Goal: Task Accomplishment & Management: Manage account settings

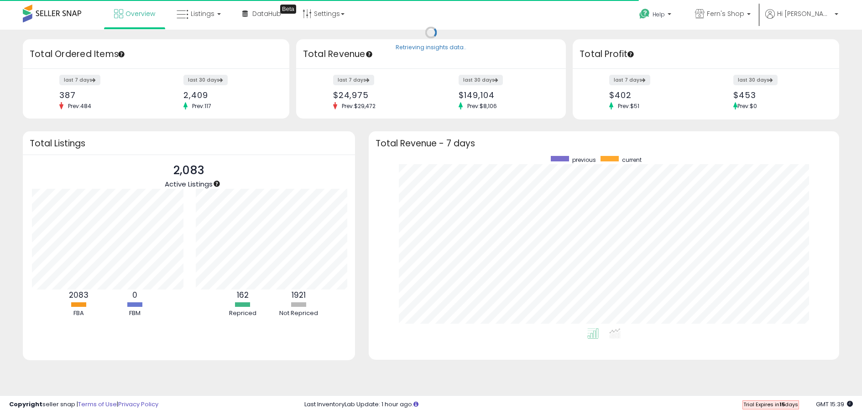
scroll to position [456063, 455783]
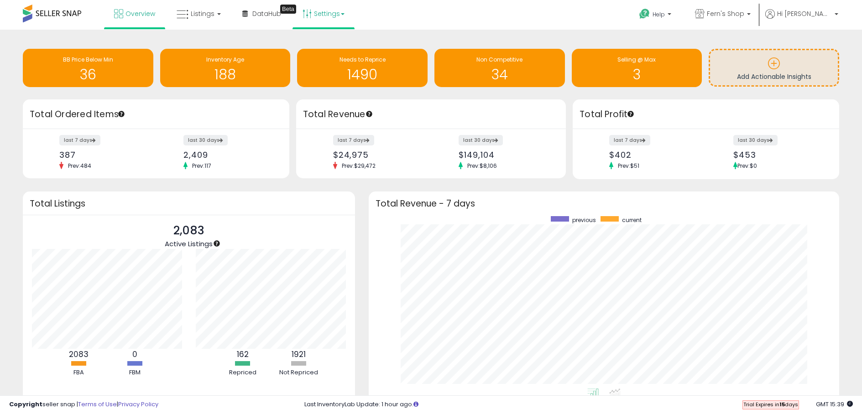
click at [313, 21] on link "Settings" at bounding box center [324, 13] width 56 height 27
click at [318, 64] on li "User settings" at bounding box center [331, 71] width 68 height 22
click at [329, 19] on link "Settings" at bounding box center [324, 13] width 56 height 27
click at [321, 71] on link "User settings" at bounding box center [323, 70] width 39 height 9
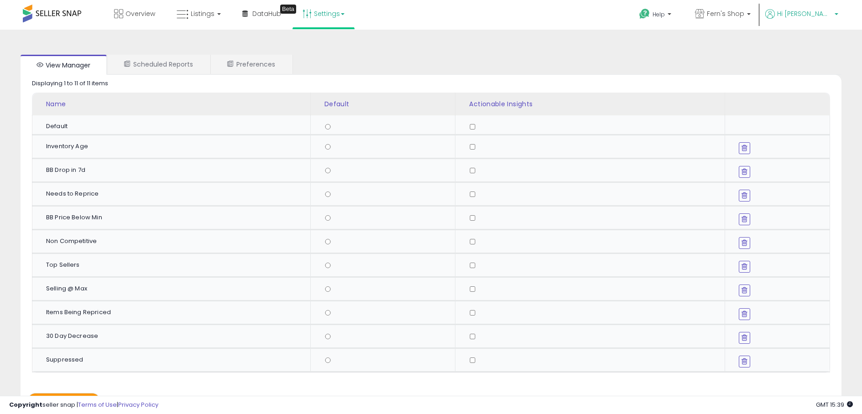
click at [819, 19] on p "Hi [PERSON_NAME]" at bounding box center [801, 14] width 73 height 11
click at [822, 48] on link "Account" at bounding box center [817, 48] width 24 height 9
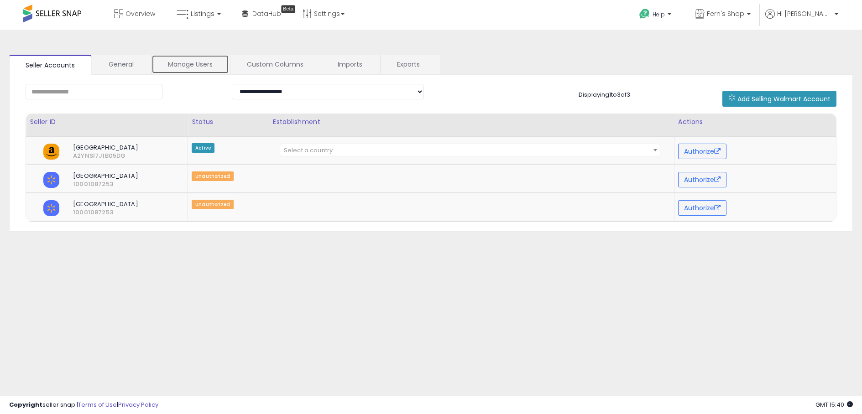
click at [188, 58] on link "Manage Users" at bounding box center [190, 64] width 78 height 19
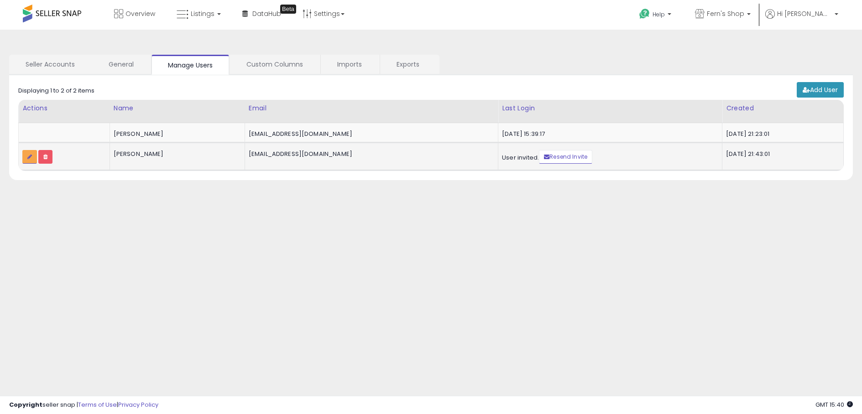
click at [29, 159] on icon at bounding box center [29, 156] width 5 height 5
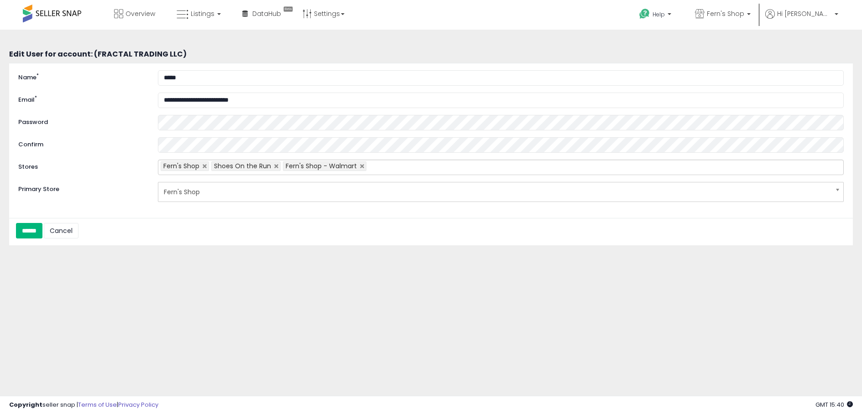
click at [27, 231] on input "******" at bounding box center [29, 231] width 26 height 16
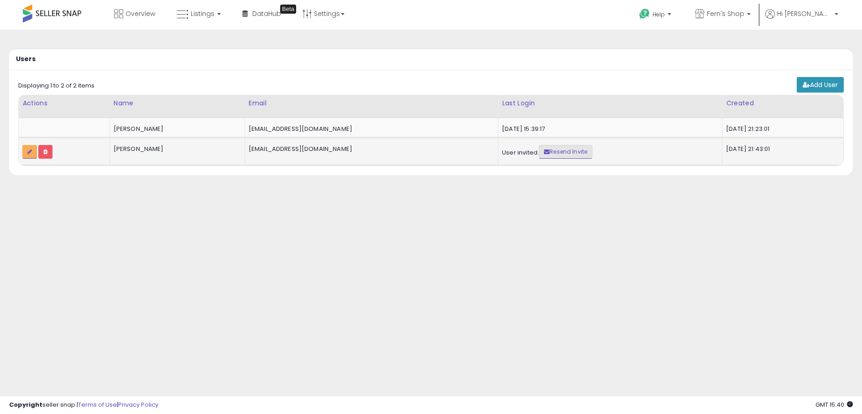
click at [540, 150] on link "Resend Invite" at bounding box center [565, 152] width 53 height 14
click at [188, 15] on icon at bounding box center [183, 15] width 12 height 12
click at [205, 46] on icon at bounding box center [206, 45] width 40 height 12
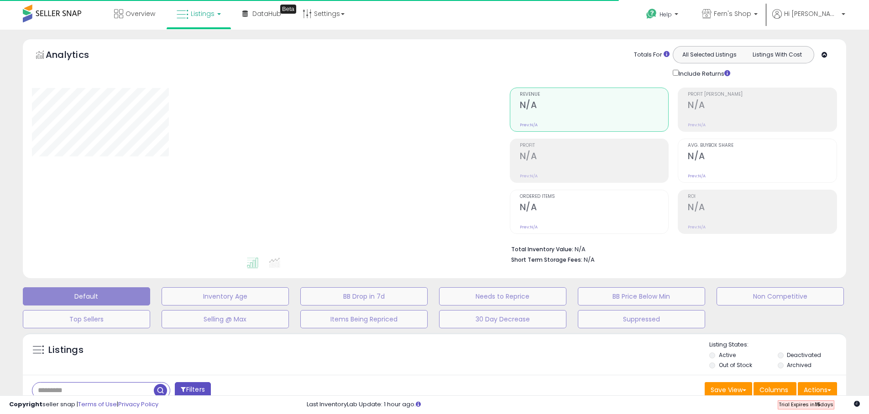
type input "******"
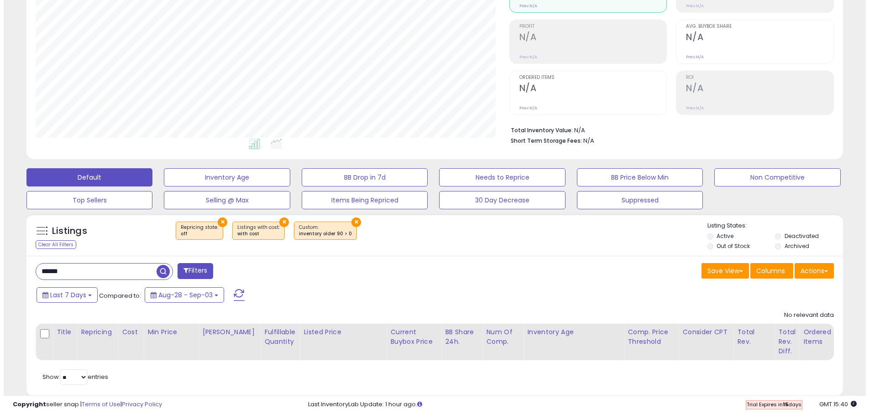
scroll to position [142, 0]
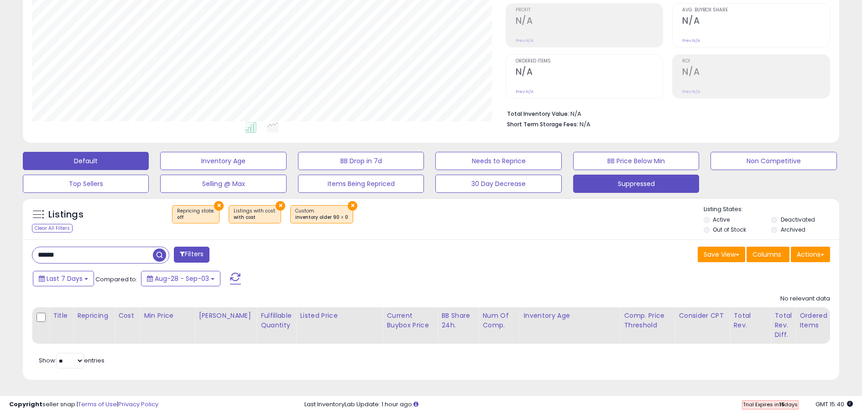
click at [653, 176] on button "Suppressed" at bounding box center [636, 184] width 126 height 18
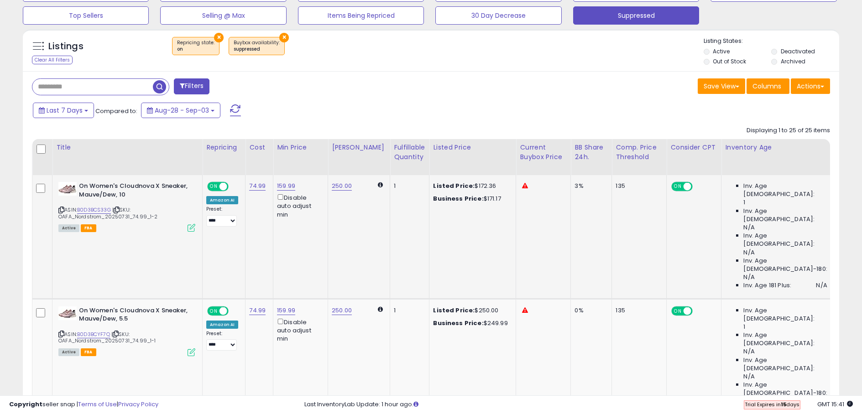
scroll to position [170, 0]
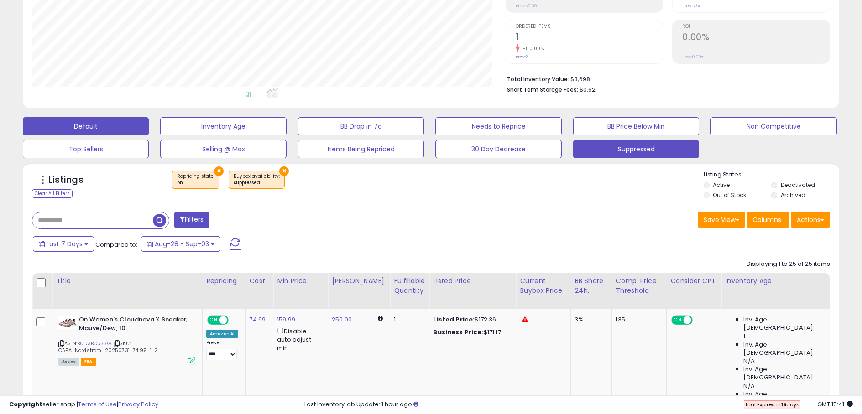
click at [100, 126] on button "Default" at bounding box center [86, 126] width 126 height 18
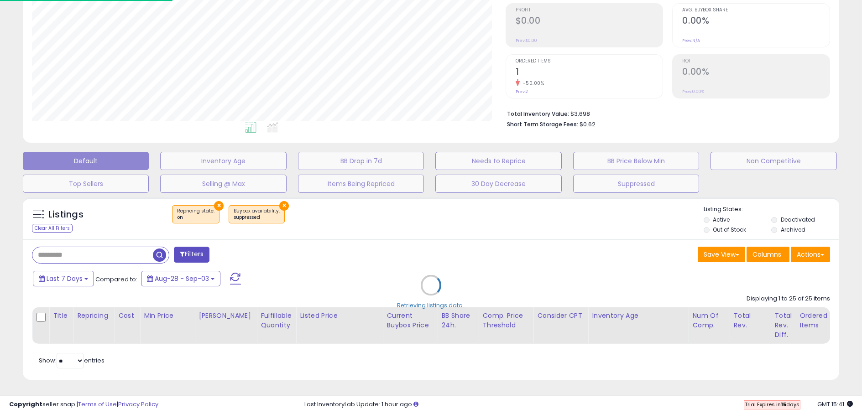
type input "******"
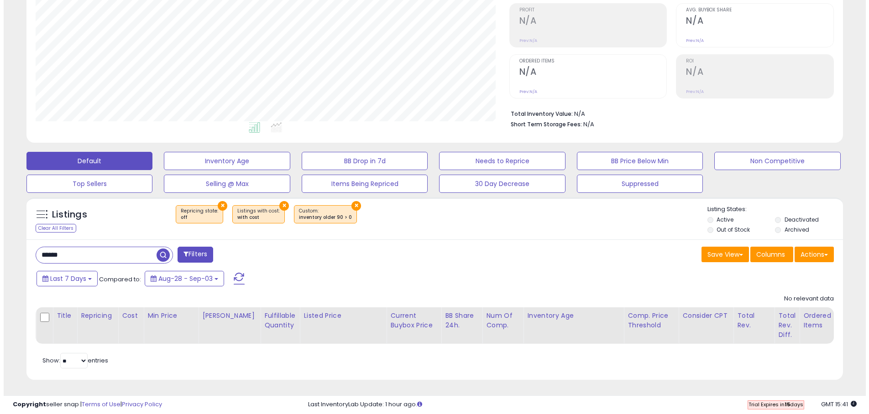
scroll to position [187, 473]
click at [348, 201] on button "×" at bounding box center [353, 206] width 10 height 10
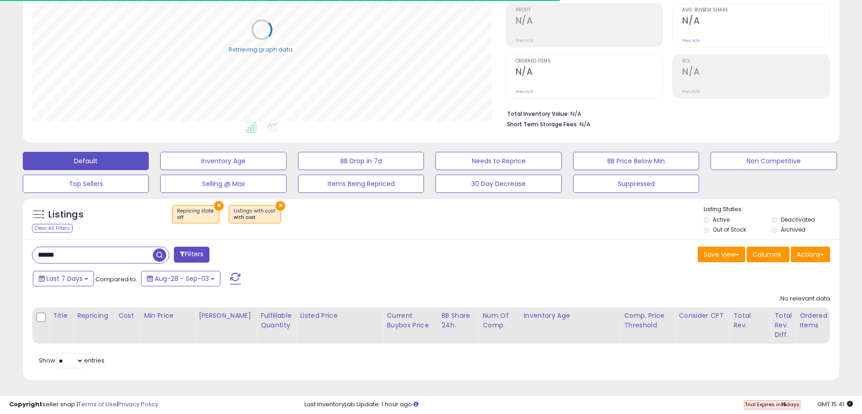
click at [276, 201] on button "×" at bounding box center [281, 206] width 10 height 10
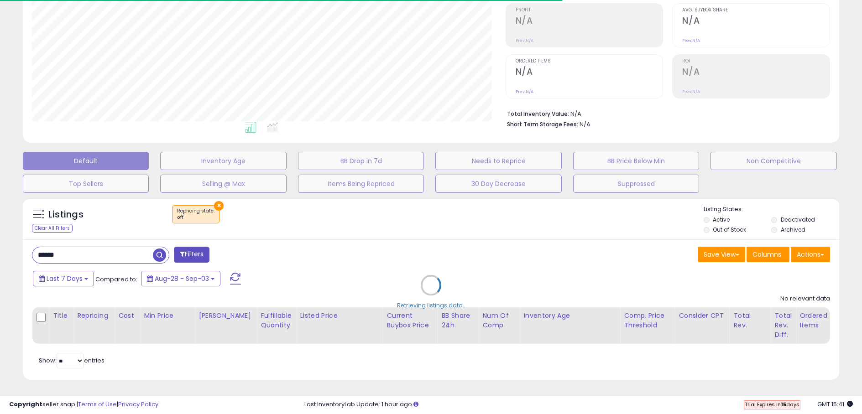
click at [218, 197] on div "Retrieving listings data.." at bounding box center [431, 292] width 830 height 198
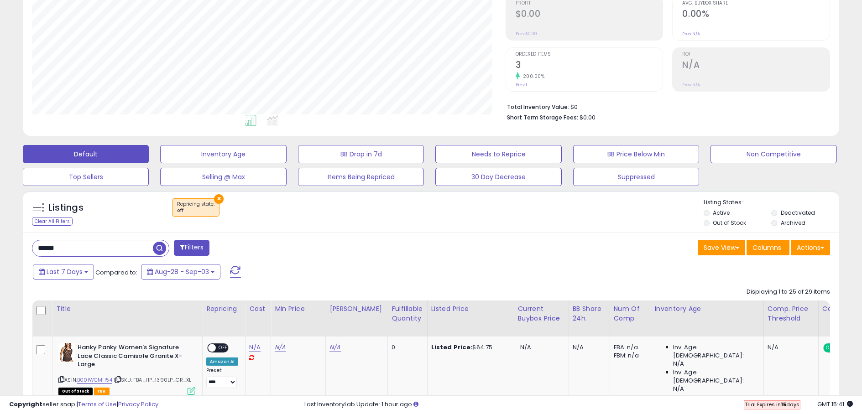
drag, startPoint x: 215, startPoint y: 198, endPoint x: 287, endPoint y: 244, distance: 85.2
click at [215, 198] on button "×" at bounding box center [219, 199] width 10 height 10
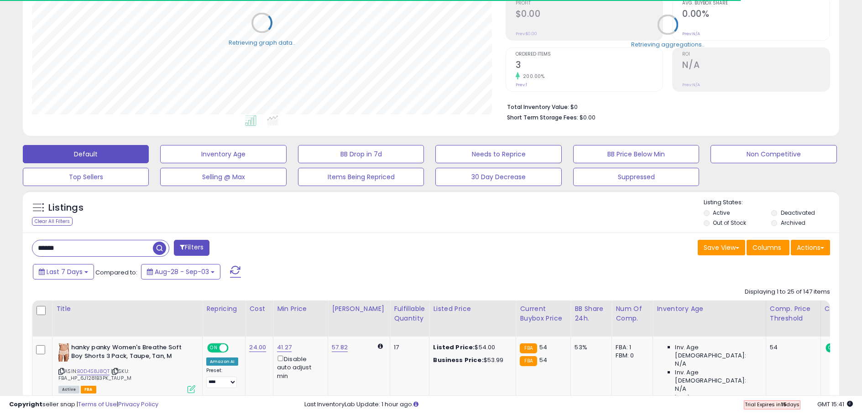
scroll to position [0, 0]
